Goal: Obtain resource: Download file/media

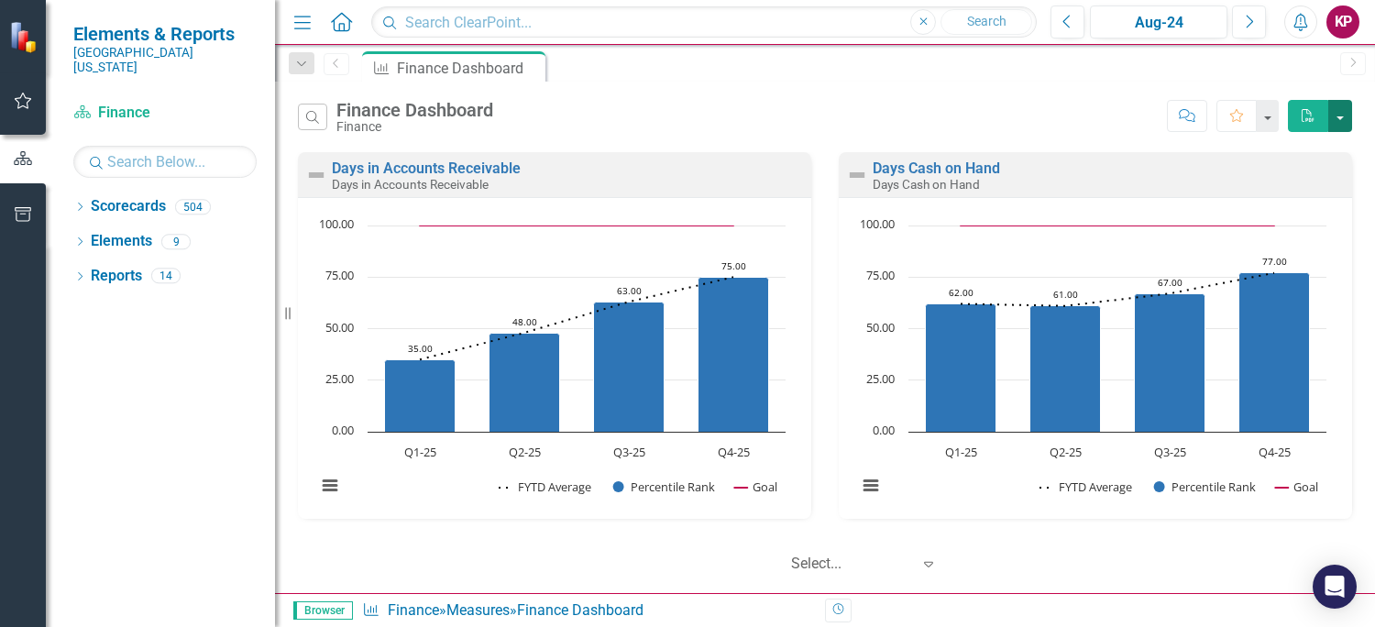
click at [1344, 116] on button "button" at bounding box center [1340, 116] width 24 height 32
click at [1297, 144] on link "PDF Export to PDF" at bounding box center [1261, 150] width 180 height 34
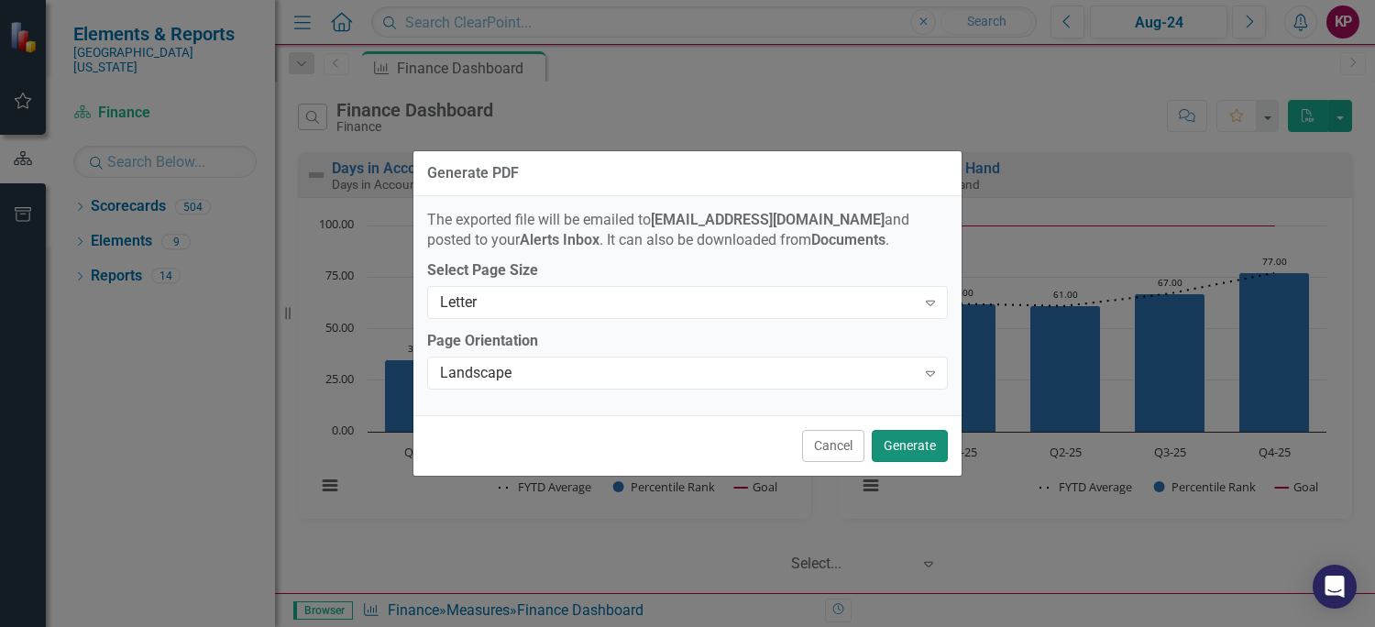
click at [914, 443] on button "Generate" at bounding box center [910, 446] width 76 height 32
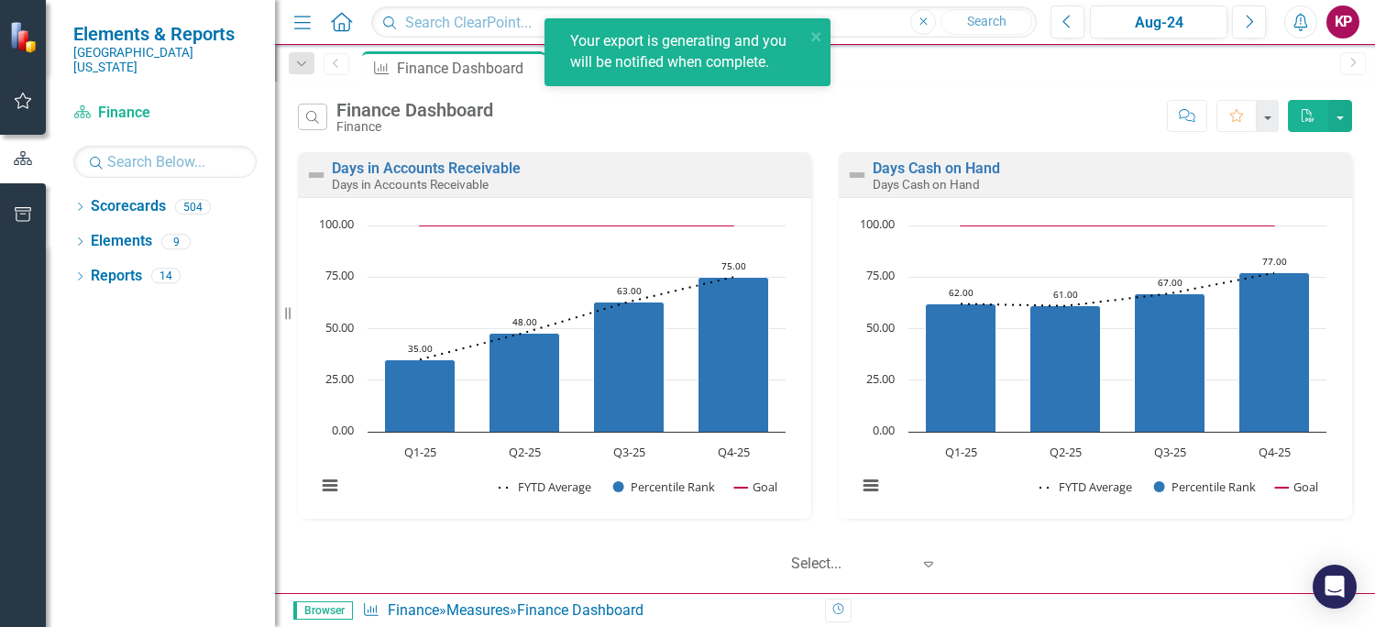
scroll to position [458, 0]
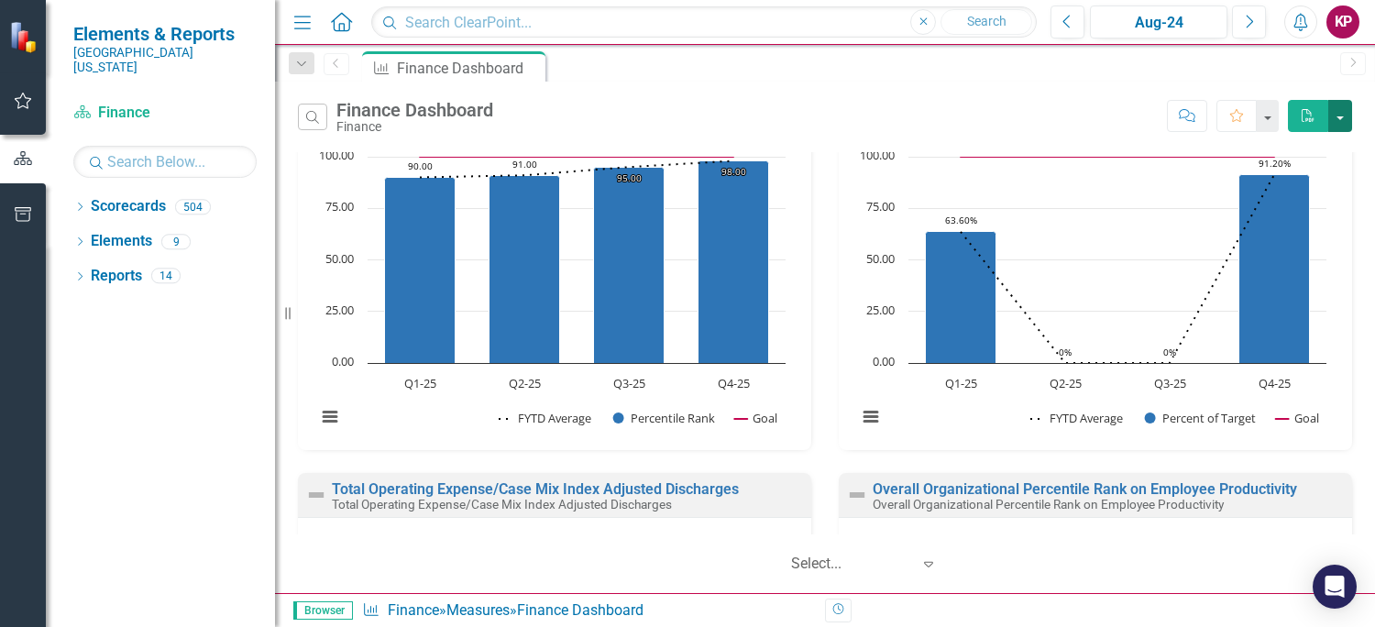
click at [1343, 118] on button "button" at bounding box center [1340, 116] width 24 height 32
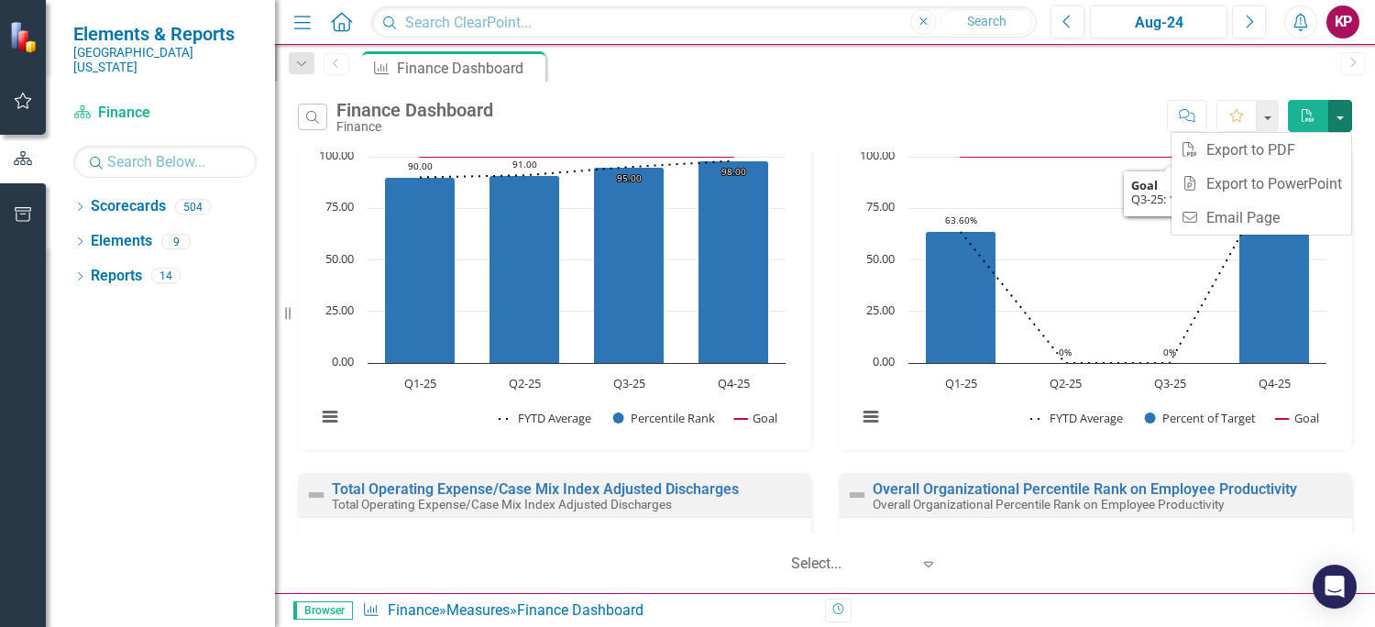
click at [1045, 107] on div "Search Finance Dashboard Finance Comment Favorite PDF" at bounding box center [825, 117] width 1054 height 34
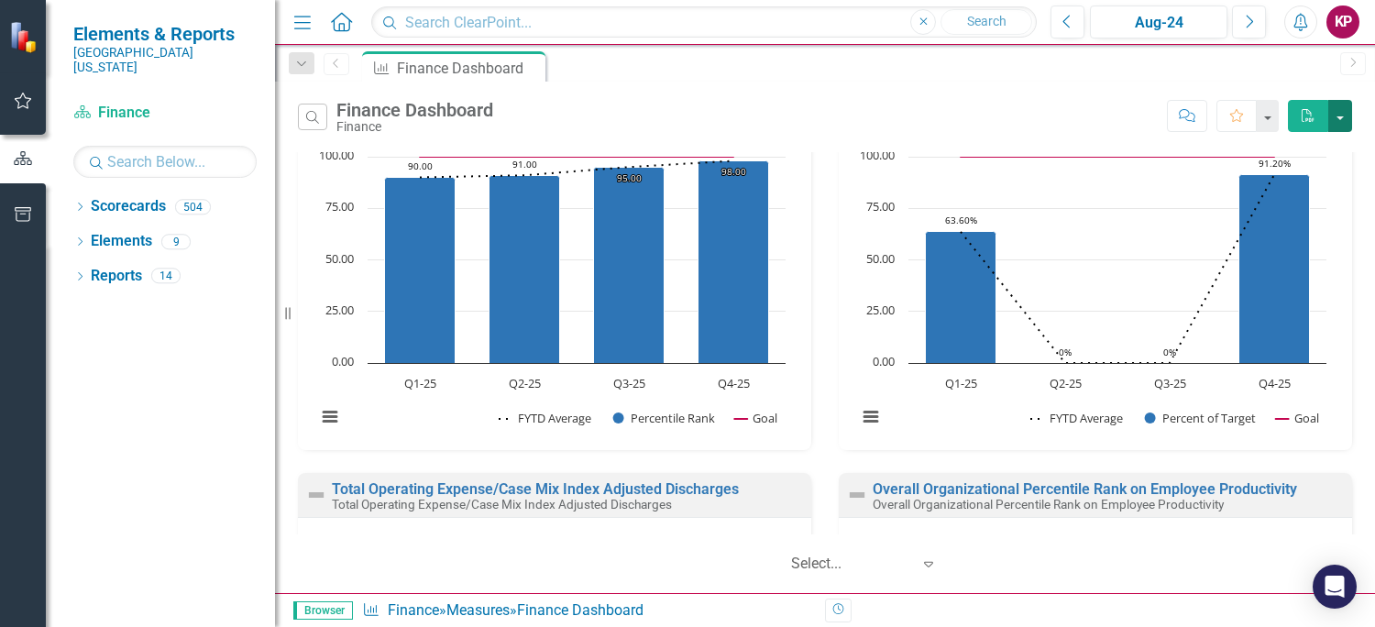
click at [1342, 115] on button "button" at bounding box center [1340, 116] width 24 height 32
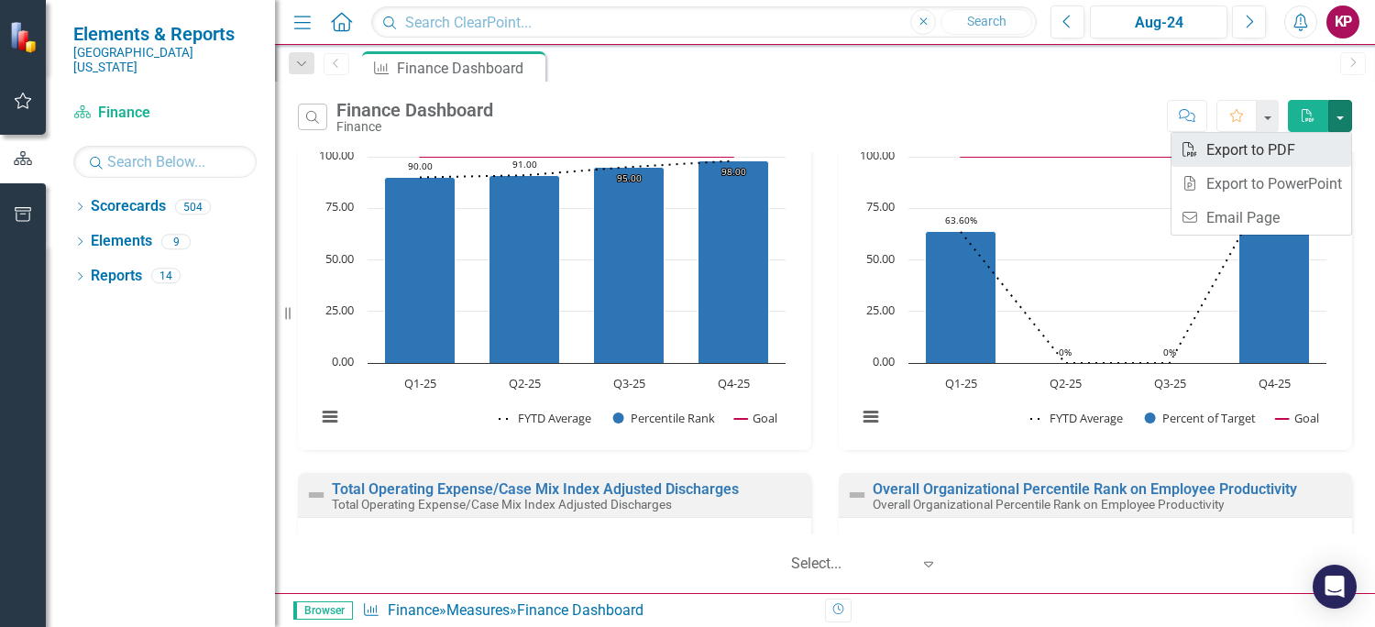
click at [1276, 154] on link "PDF Export to PDF" at bounding box center [1261, 150] width 180 height 34
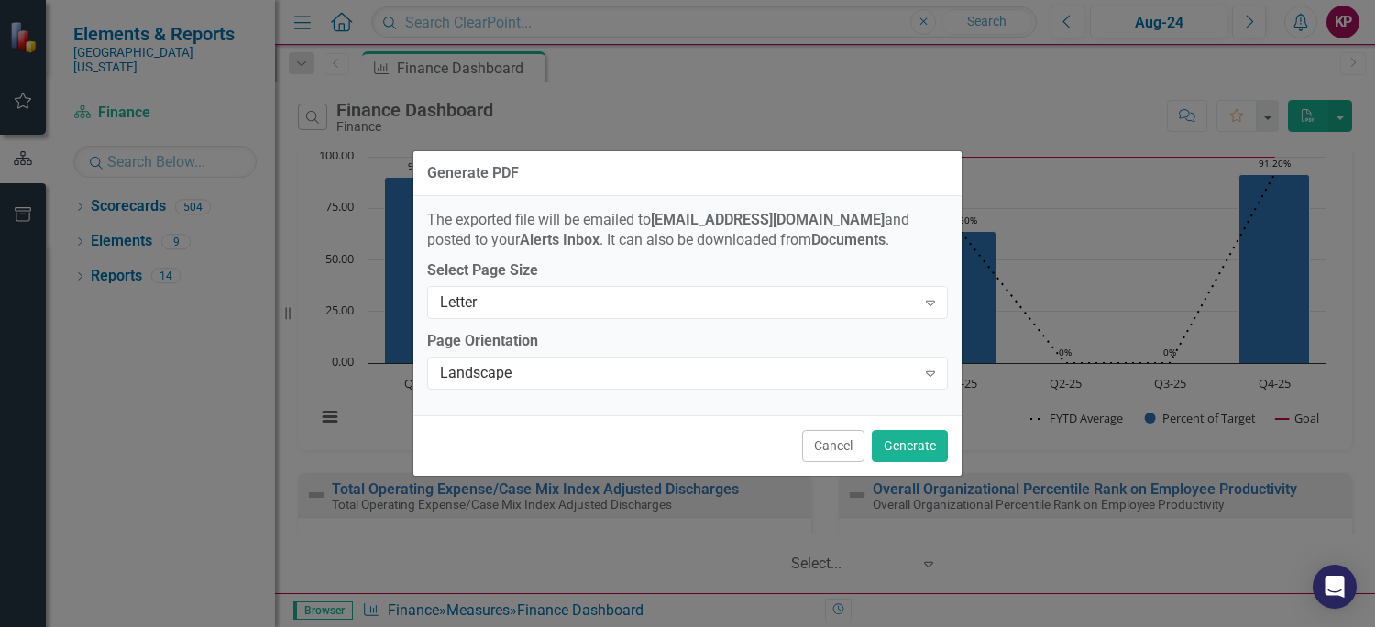
click at [939, 95] on div "Generate PDF The exported file will be emailed to [EMAIL_ADDRESS][DOMAIN_NAME] …" at bounding box center [687, 313] width 550 height 627
click at [843, 436] on button "Cancel" at bounding box center [833, 446] width 62 height 32
